Goal: Information Seeking & Learning: Learn about a topic

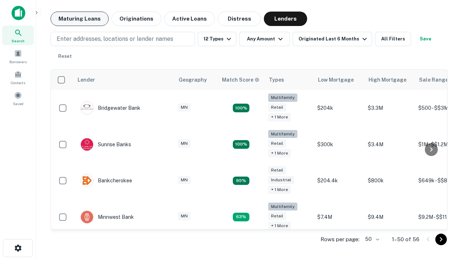
click at [79, 19] on button "Maturing Loans" at bounding box center [80, 19] width 58 height 14
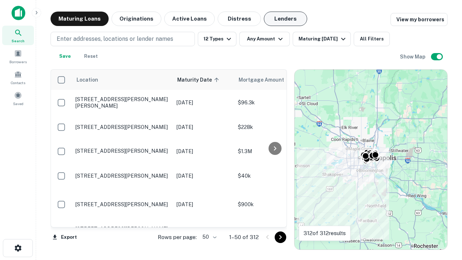
click at [286, 19] on button "Lenders" at bounding box center [285, 19] width 43 height 14
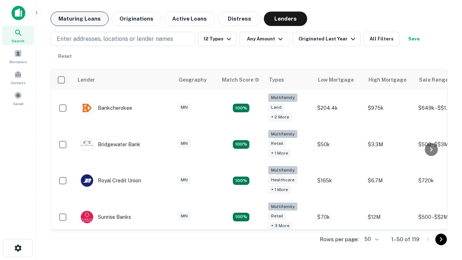
click at [79, 19] on button "Maturing Loans" at bounding box center [80, 19] width 58 height 14
